Goal: Transaction & Acquisition: Download file/media

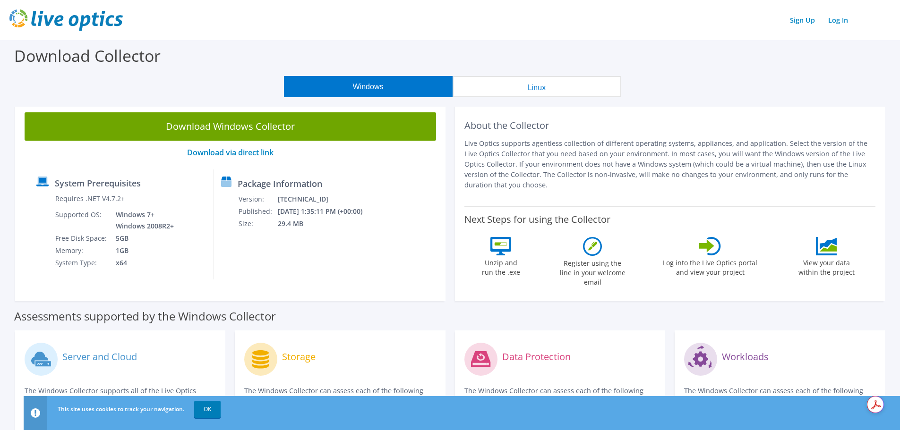
click at [381, 91] on button "Windows" at bounding box center [368, 86] width 169 height 21
click at [241, 154] on link "Download via direct link" at bounding box center [230, 152] width 86 height 10
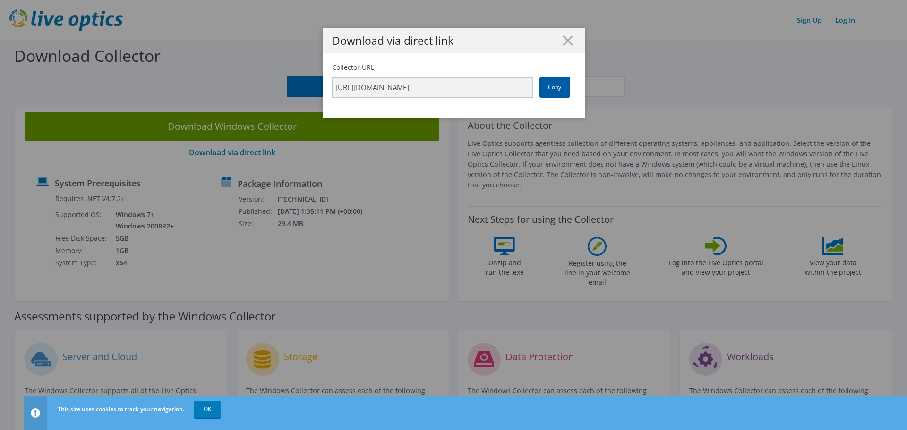
click at [549, 89] on link "Copy" at bounding box center [554, 87] width 31 height 21
click at [563, 39] on icon at bounding box center [568, 40] width 10 height 10
